Goal: Task Accomplishment & Management: Manage account settings

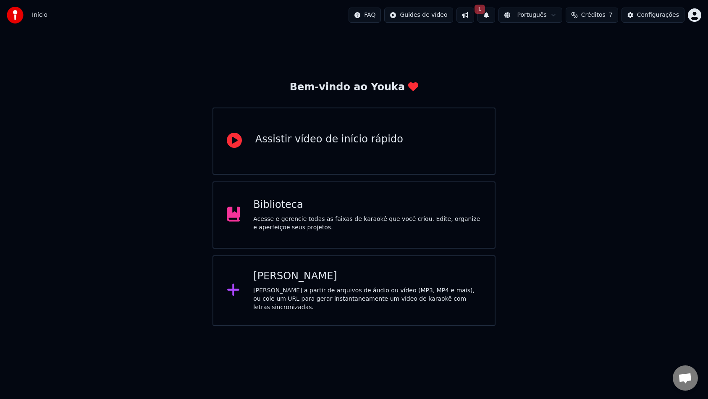
click at [604, 18] on span "Créditos" at bounding box center [593, 15] width 24 height 8
click at [593, 77] on button "Atualizar" at bounding box center [593, 77] width 47 height 15
click at [556, 39] on th "Recarregar" at bounding box center [550, 39] width 39 height 17
click at [553, 57] on td "40" at bounding box center [550, 55] width 39 height 15
click at [594, 16] on span "Créditos" at bounding box center [593, 15] width 24 height 8
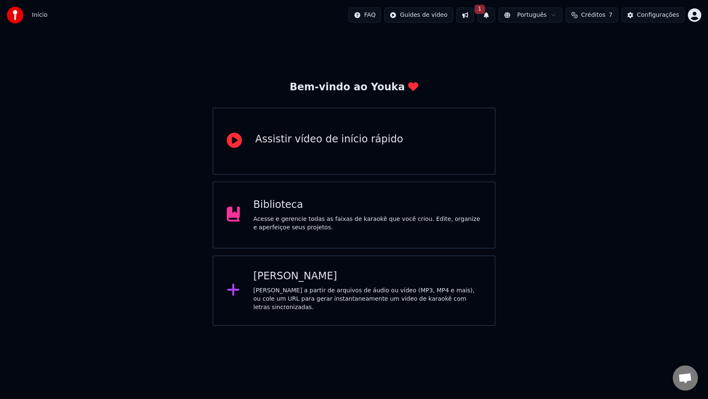
click at [594, 16] on span "Créditos" at bounding box center [593, 15] width 24 height 8
click at [483, 10] on span "1" at bounding box center [480, 9] width 11 height 9
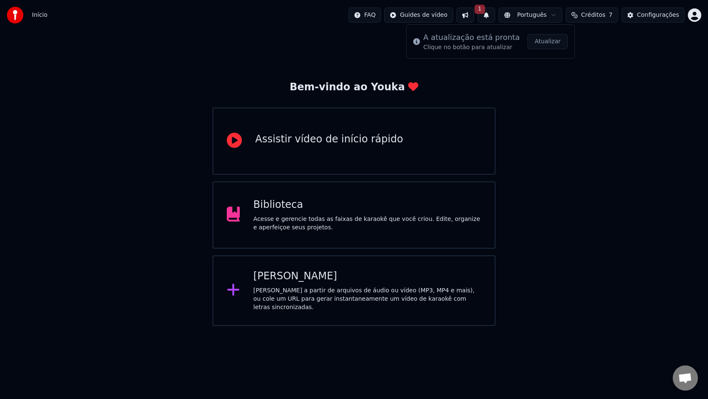
click at [559, 42] on button "Atualizar" at bounding box center [547, 41] width 40 height 15
click at [600, 14] on span "Créditos" at bounding box center [593, 15] width 24 height 8
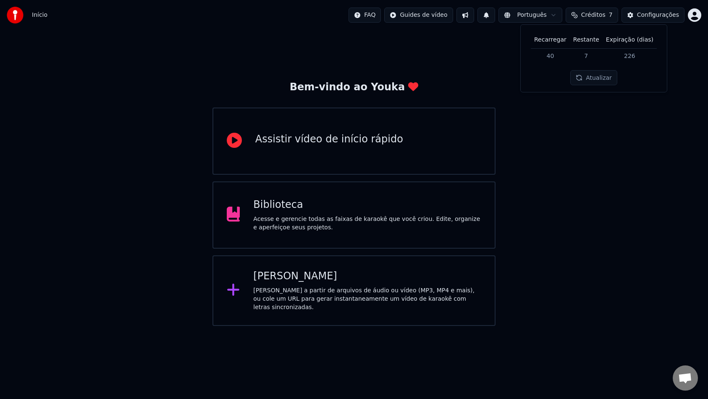
click at [590, 77] on button "Atualizar" at bounding box center [593, 77] width 47 height 15
click at [652, 17] on div "Configurações" at bounding box center [658, 15] width 42 height 8
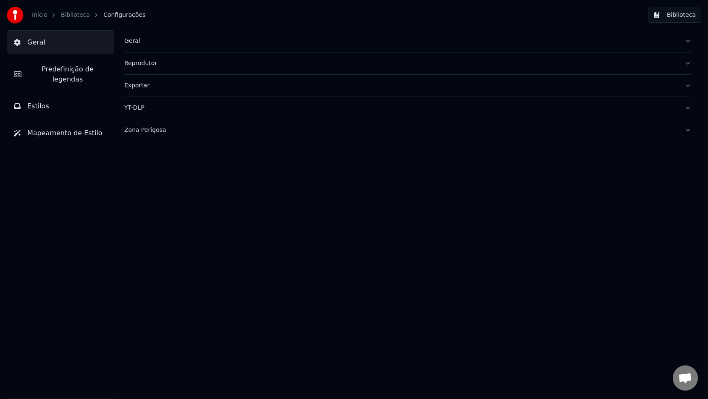
click at [35, 42] on span "Geral" at bounding box center [36, 42] width 18 height 10
click at [38, 11] on link "Início" at bounding box center [40, 15] width 16 height 8
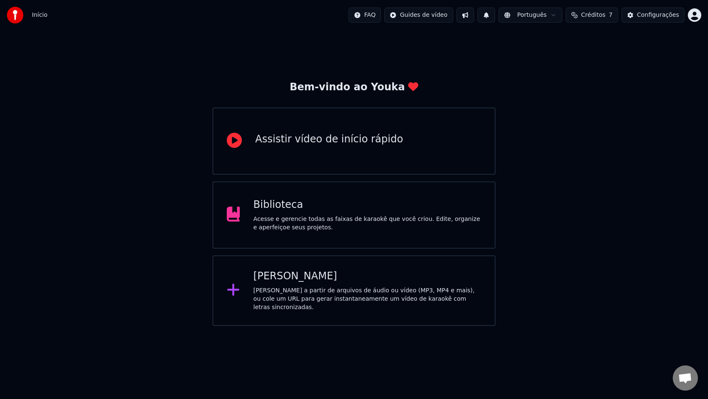
click at [237, 142] on icon at bounding box center [234, 140] width 15 height 15
